Goal: Check status: Check status

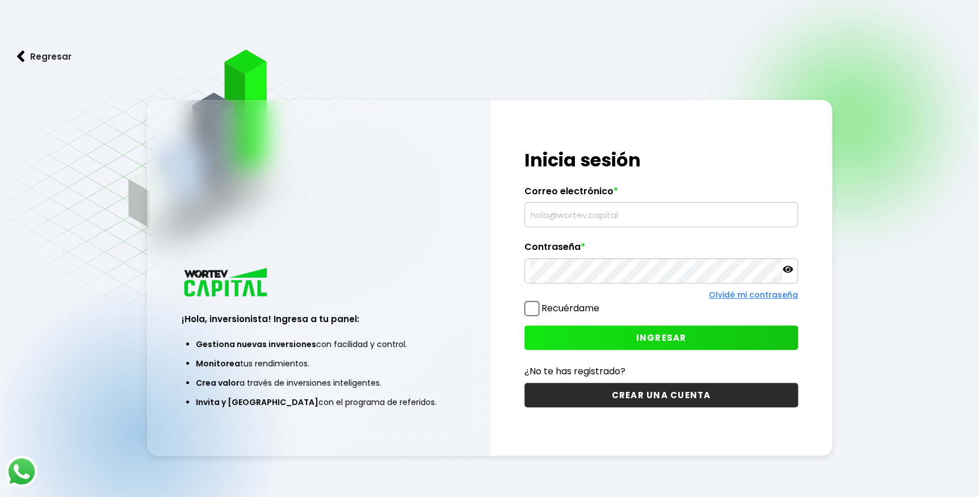
click at [540, 217] on input "text" at bounding box center [661, 215] width 263 height 24
type input "[EMAIL_ADDRESS][DOMAIN_NAME]"
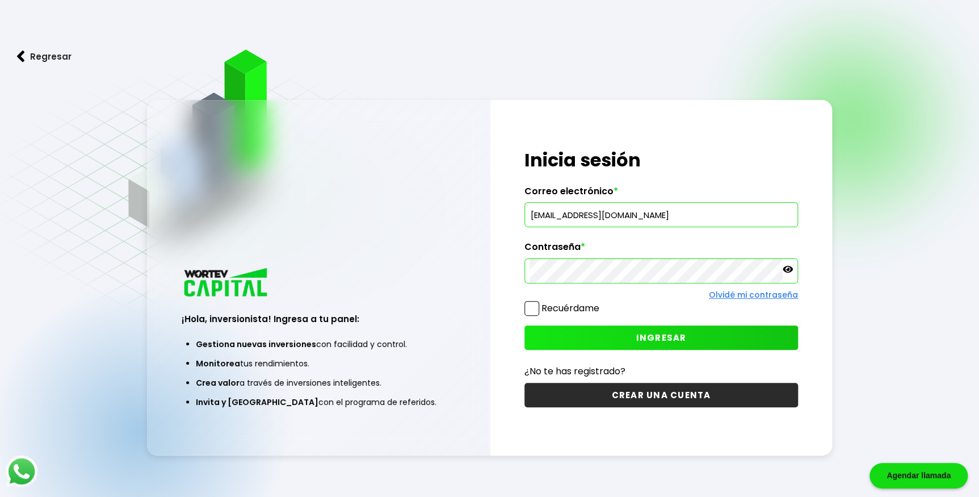
click at [597, 342] on button "INGRESAR" at bounding box center [662, 337] width 274 height 24
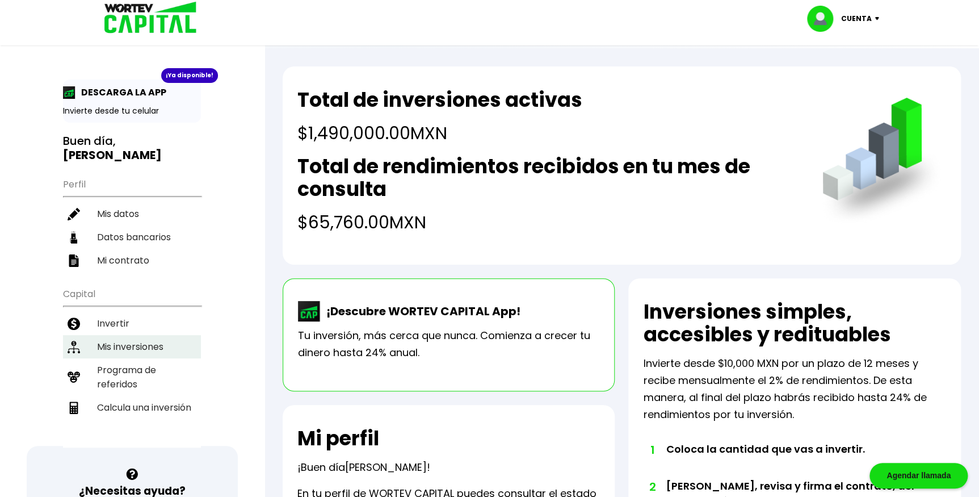
click at [148, 335] on li "Mis inversiones" at bounding box center [132, 346] width 138 height 23
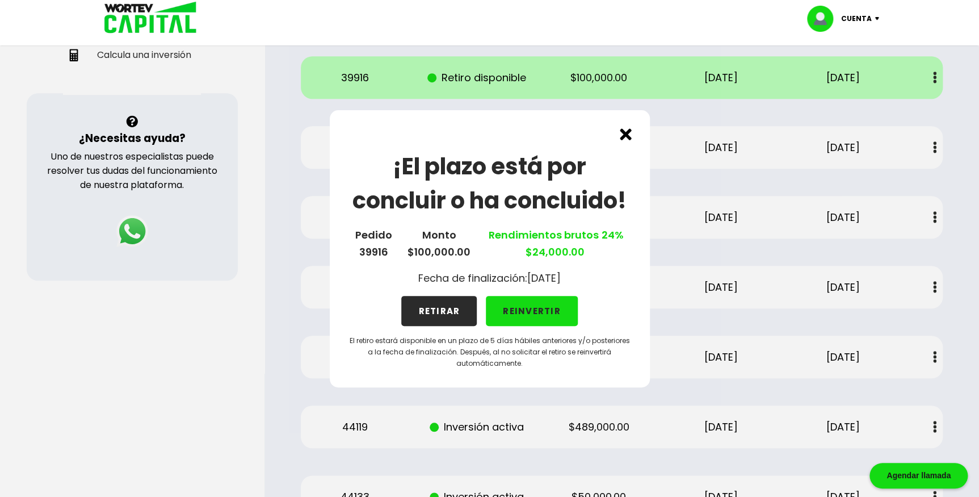
scroll to position [361, 0]
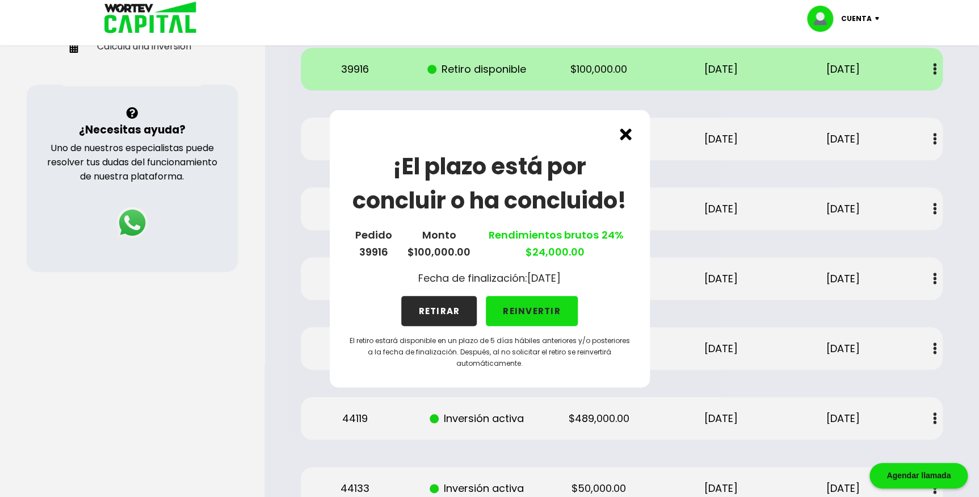
click at [624, 138] on img at bounding box center [626, 134] width 12 height 12
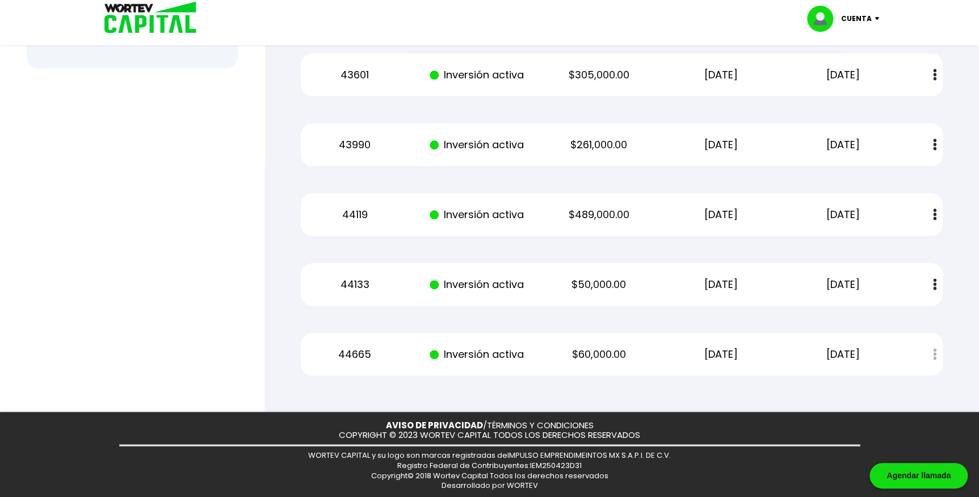
scroll to position [152, 0]
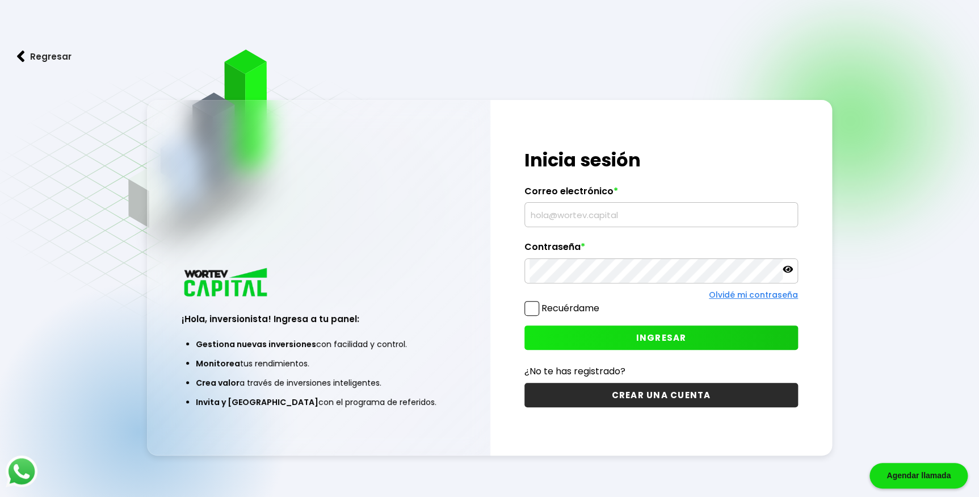
click at [685, 216] on input "text" at bounding box center [661, 215] width 263 height 24
type input "[EMAIL_ADDRESS][DOMAIN_NAME]"
click at [645, 339] on span "INGRESAR" at bounding box center [661, 338] width 51 height 12
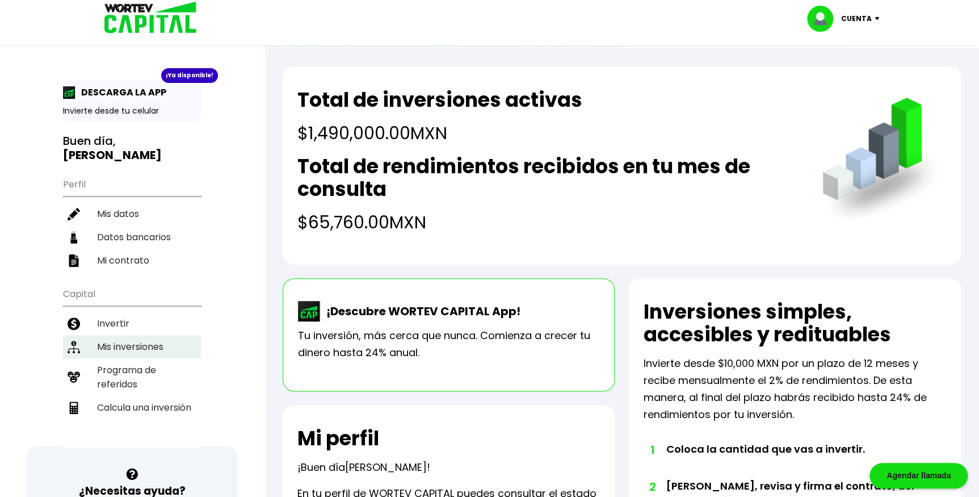
click at [135, 335] on li "Mis inversiones" at bounding box center [132, 346] width 138 height 23
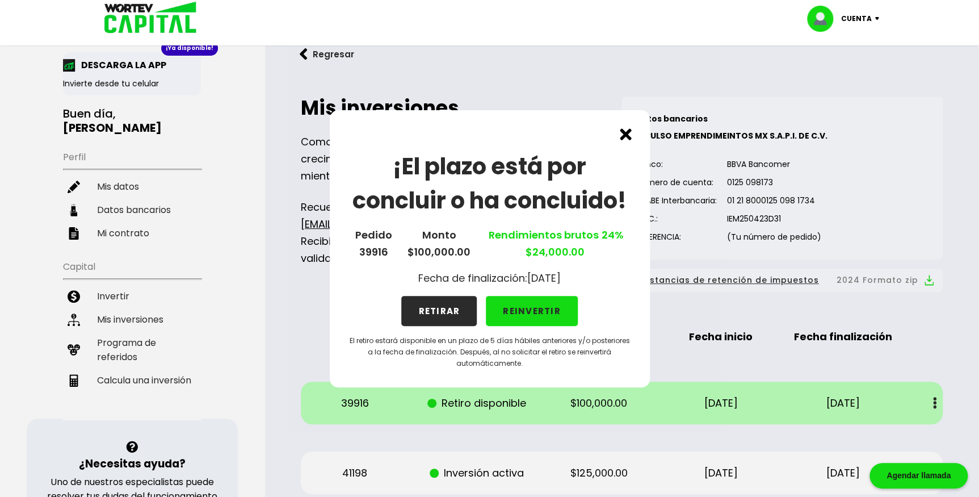
scroll to position [51, 0]
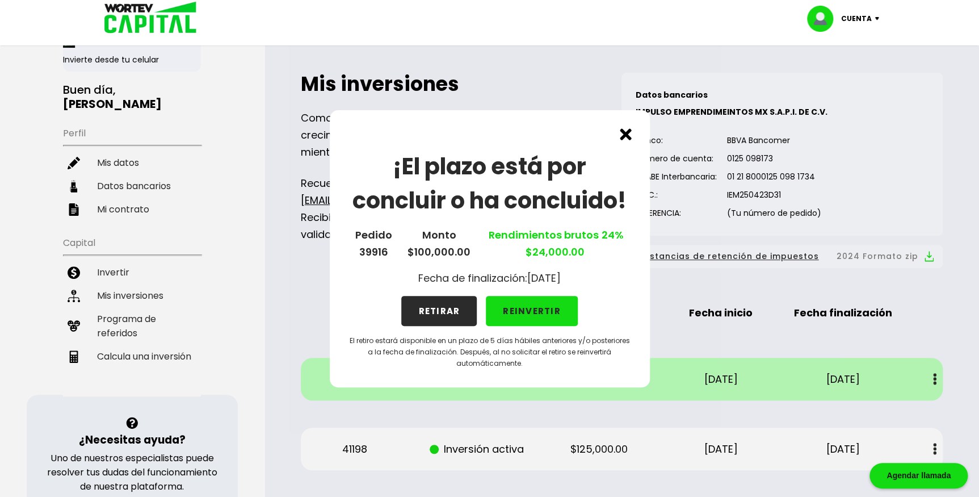
click at [774, 287] on div "¡El plazo está por concluir o ha concluido! Pedido 39916 Monto $100,000.00 Rend…" at bounding box center [489, 248] width 979 height 497
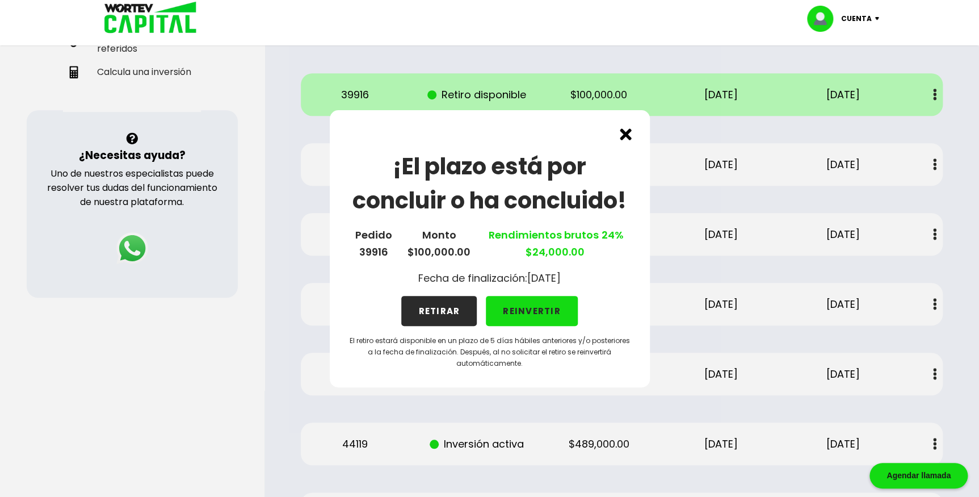
scroll to position [361, 0]
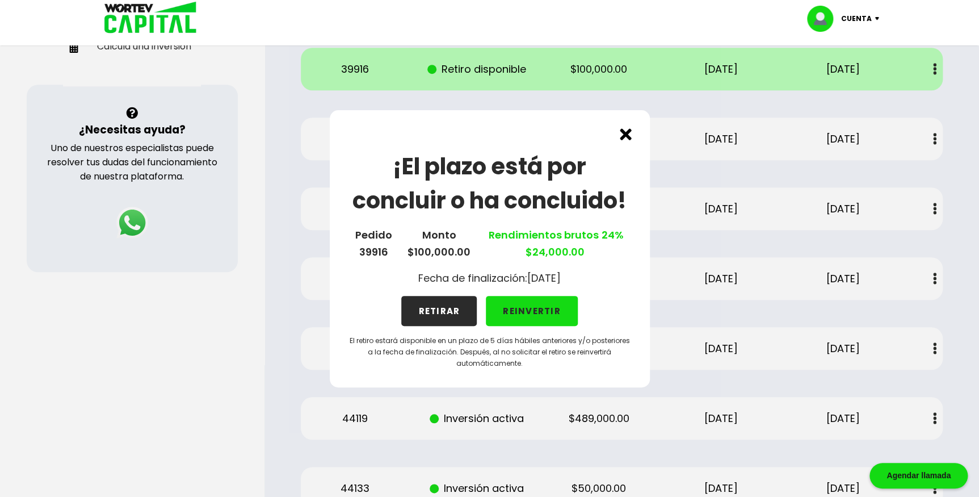
click at [624, 135] on img at bounding box center [626, 134] width 12 height 12
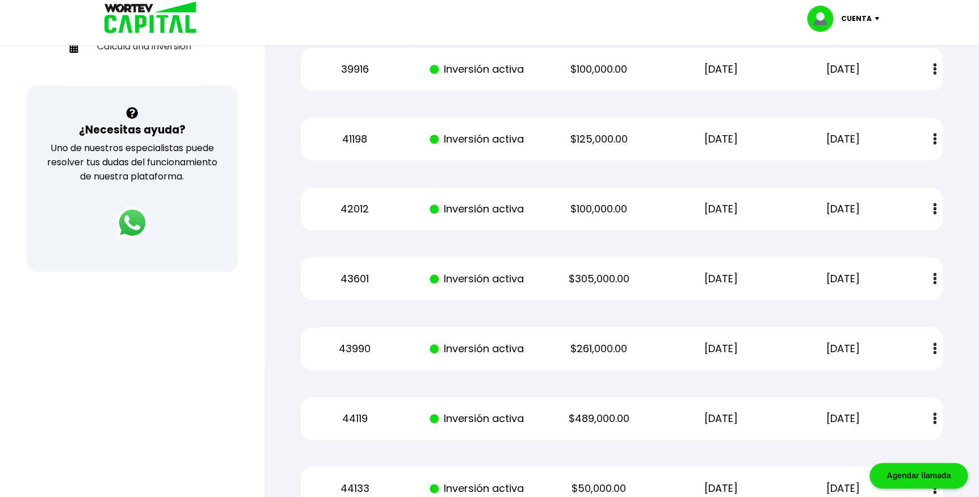
scroll to position [154, 0]
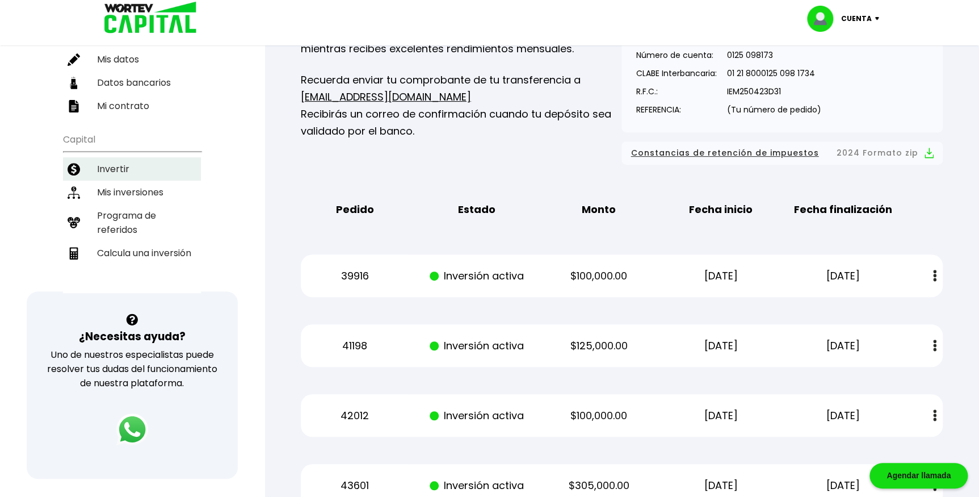
click at [112, 157] on li "Invertir" at bounding box center [132, 168] width 138 height 23
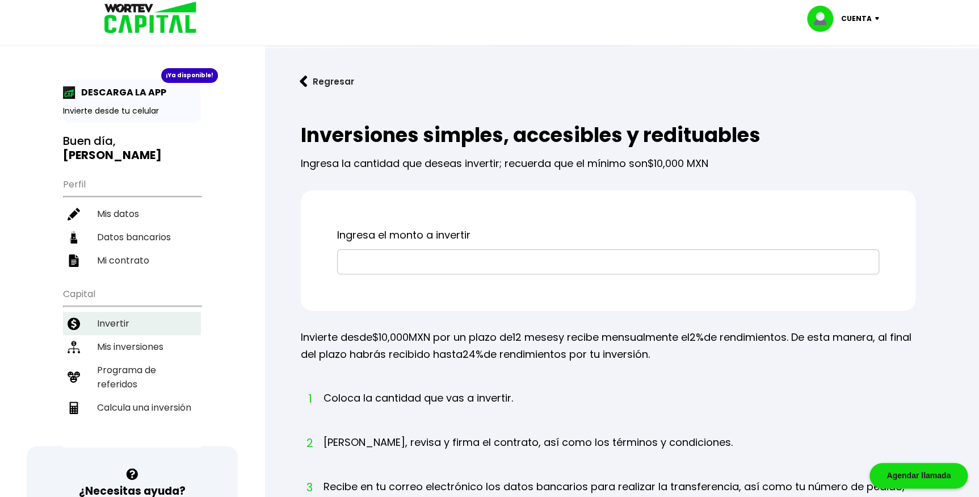
click at [127, 312] on li "Invertir" at bounding box center [132, 323] width 138 height 23
click at [121, 335] on li "Mis inversiones" at bounding box center [132, 346] width 138 height 23
